Goal: Navigation & Orientation: Find specific page/section

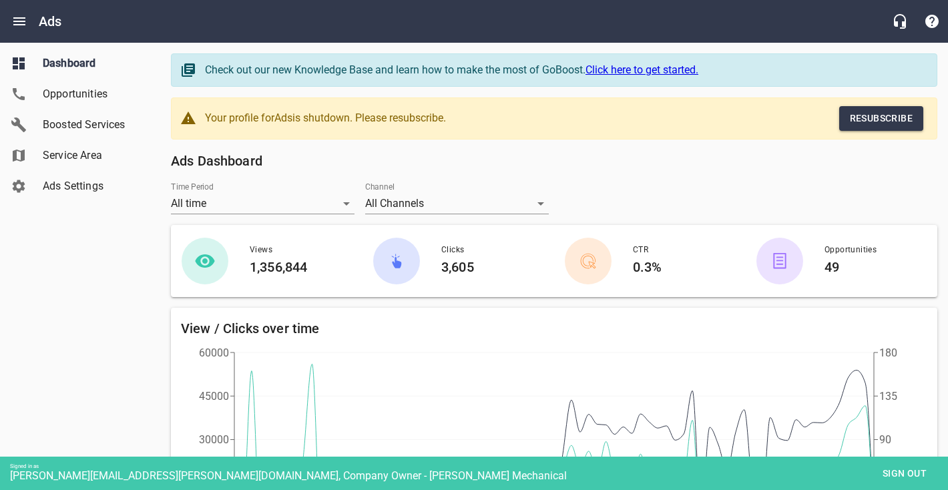
click at [76, 125] on span "Boosted Services" at bounding box center [93, 125] width 101 height 16
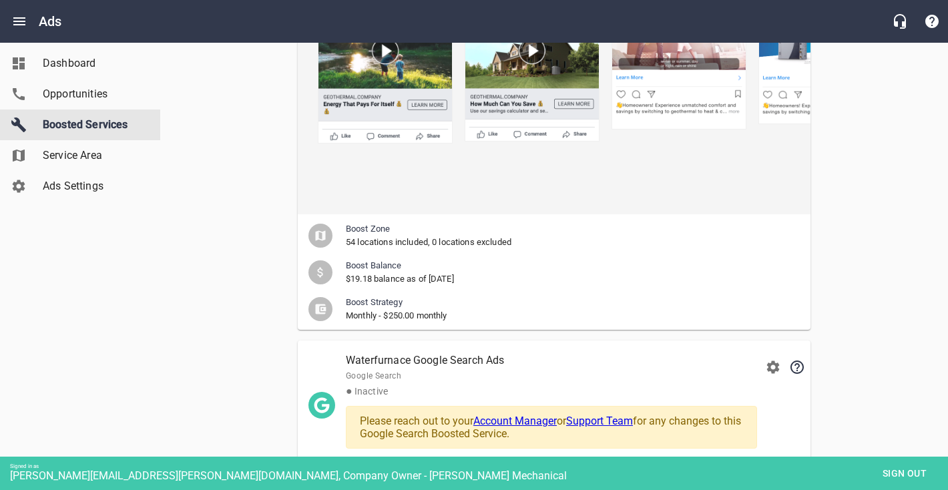
scroll to position [324, 0]
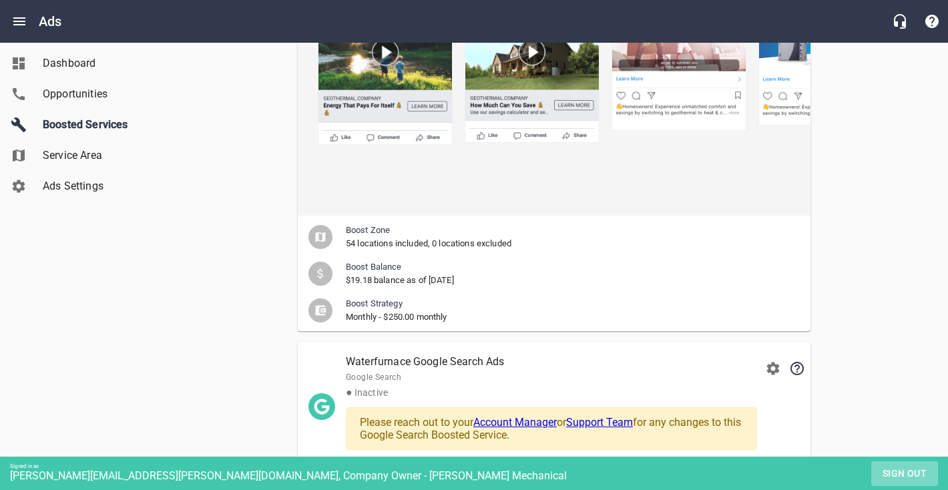
click at [909, 476] on span "Sign out" at bounding box center [904, 473] width 56 height 17
